Goal: Information Seeking & Learning: Learn about a topic

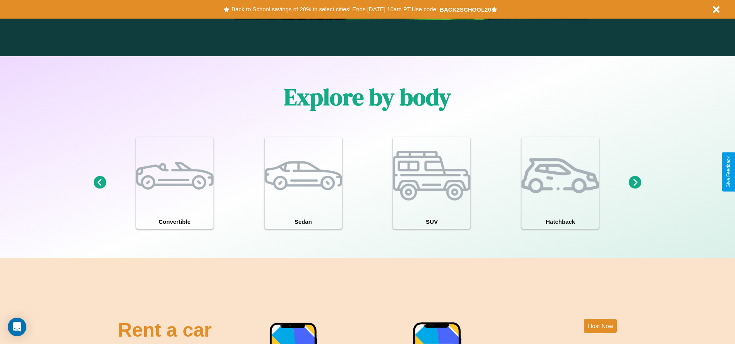
scroll to position [1112, 0]
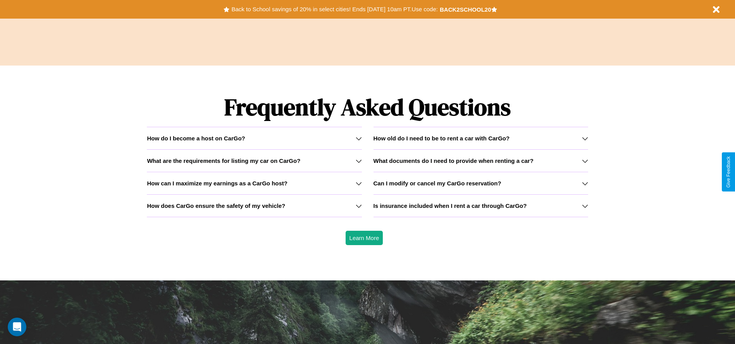
click at [254, 138] on div "How do I become a host on CarGo?" at bounding box center [254, 138] width 215 height 7
click at [481, 161] on h3 "What documents do I need to provide when renting a car?" at bounding box center [454, 160] width 160 height 7
click at [481, 205] on h3 "Is insurance included when I rent a car through CarGo?" at bounding box center [451, 205] width 154 height 7
click at [585, 183] on icon at bounding box center [585, 183] width 6 height 6
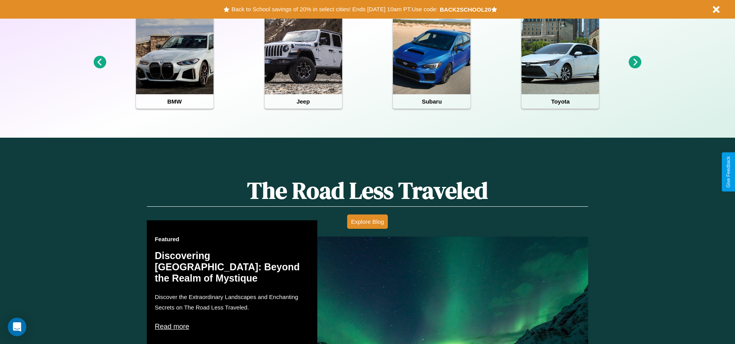
scroll to position [161, 0]
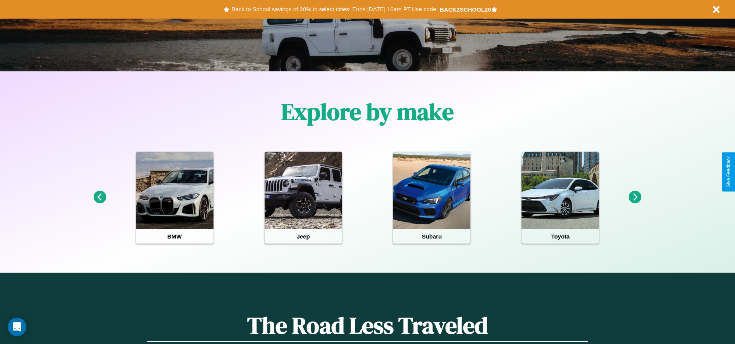
click at [635, 197] on icon at bounding box center [635, 197] width 13 height 13
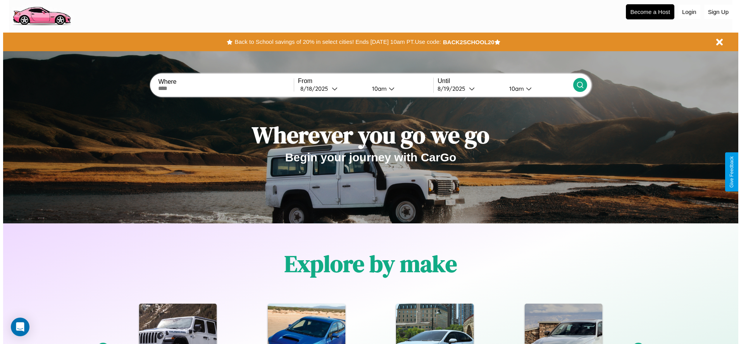
scroll to position [0, 0]
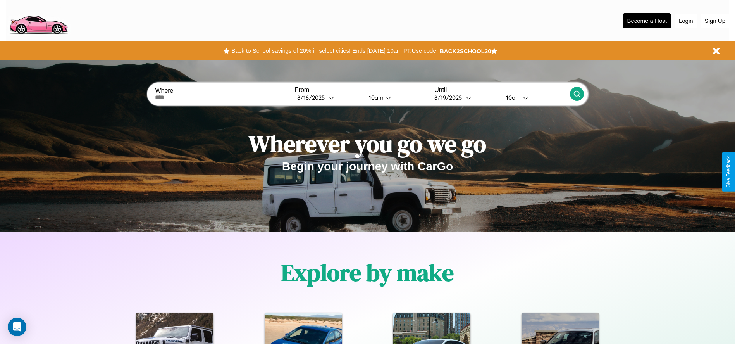
click at [686, 21] on button "Login" at bounding box center [686, 21] width 22 height 15
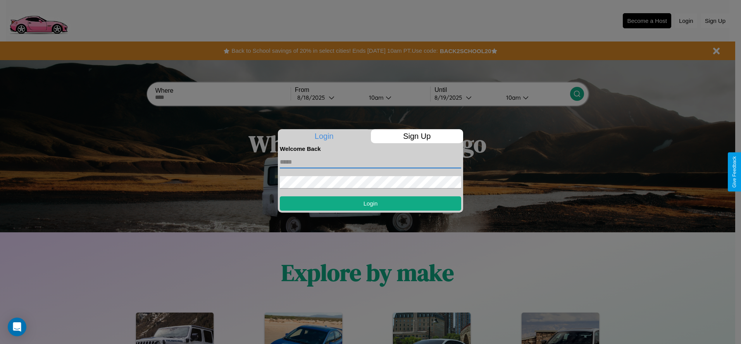
click at [371, 162] on input "text" at bounding box center [370, 162] width 181 height 12
type input "**********"
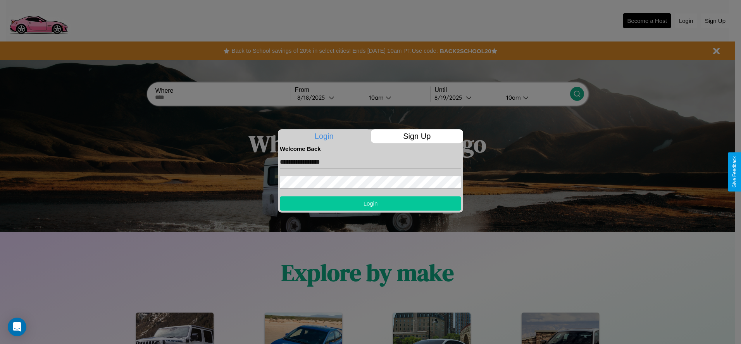
click at [371, 203] on button "Login" at bounding box center [370, 203] width 181 height 14
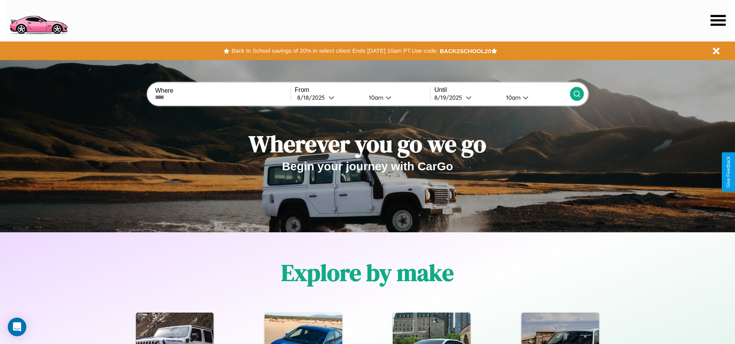
click at [718, 20] on icon at bounding box center [718, 20] width 15 height 11
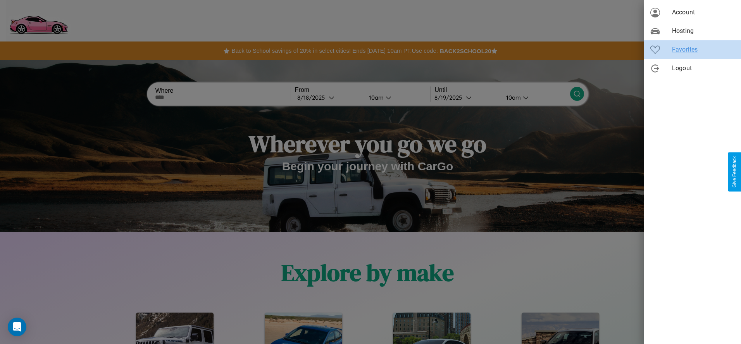
click at [693, 50] on span "Favorites" at bounding box center [703, 49] width 63 height 9
